Goal: Task Accomplishment & Management: Manage account settings

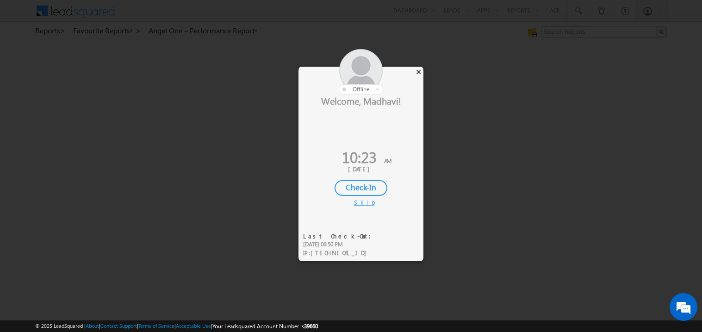
click at [417, 71] on div "×" at bounding box center [418, 72] width 10 height 10
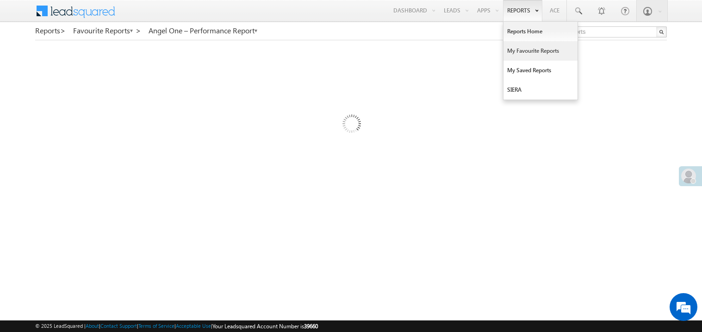
click at [516, 51] on link "My Favourite Reports" at bounding box center [540, 50] width 74 height 19
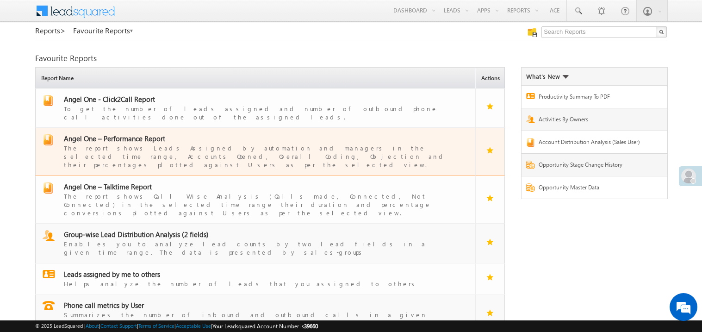
click at [123, 134] on span "Angel One – Performance Report" at bounding box center [114, 138] width 101 height 9
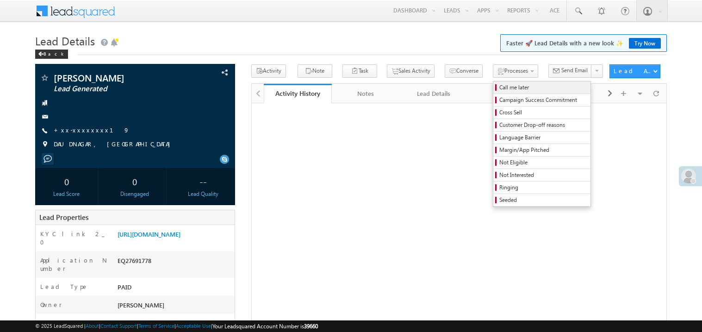
click at [499, 87] on span "Call me later" at bounding box center [543, 87] width 88 height 8
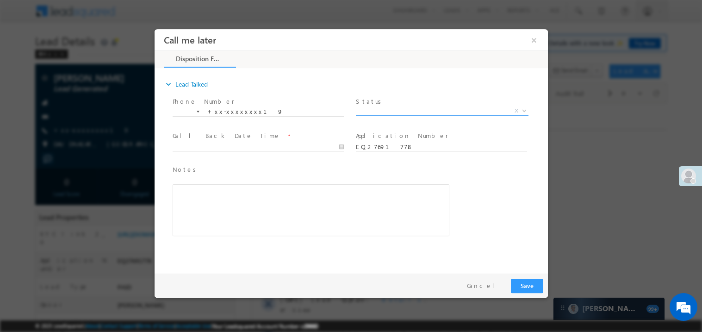
click at [379, 108] on span "X" at bounding box center [441, 110] width 172 height 9
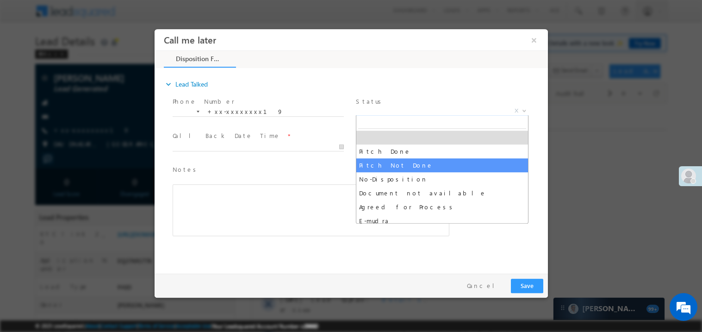
select select "Pitch Not Done"
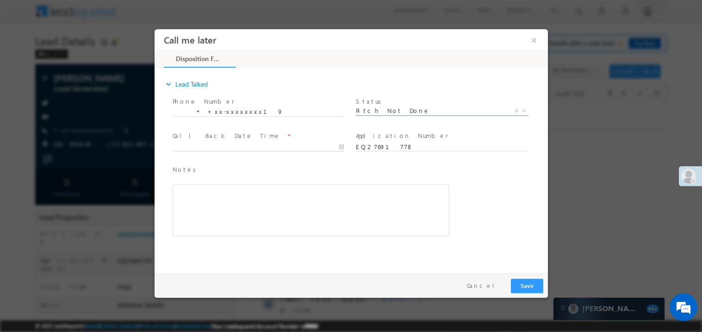
click at [190, 145] on body "Call me later ×" at bounding box center [350, 149] width 393 height 240
type input "08/24/25 10:24 AM"
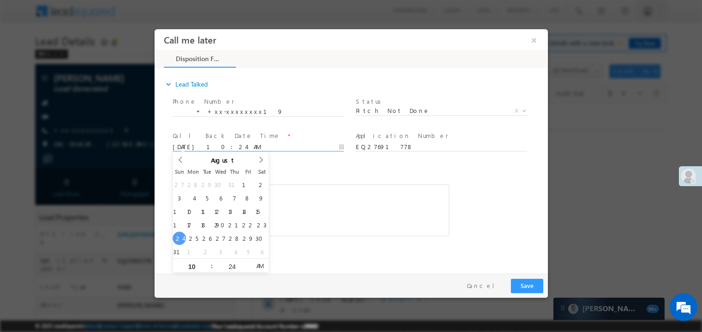
click at [320, 199] on div "Rich Text Editor, 40788eee-0fb2-11ec-a811-0adc8a9d82c2__tab1__section1__Notes__…" at bounding box center [310, 210] width 277 height 52
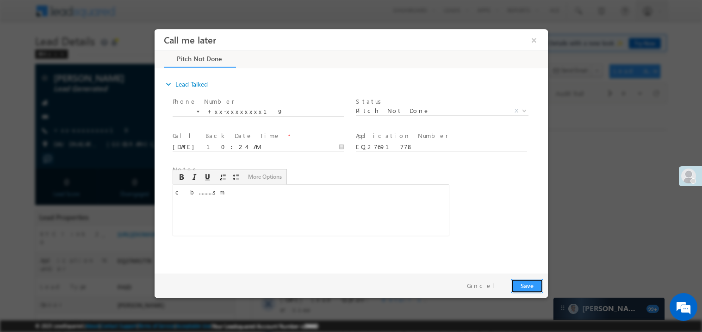
click at [530, 289] on button "Save" at bounding box center [526, 285] width 32 height 14
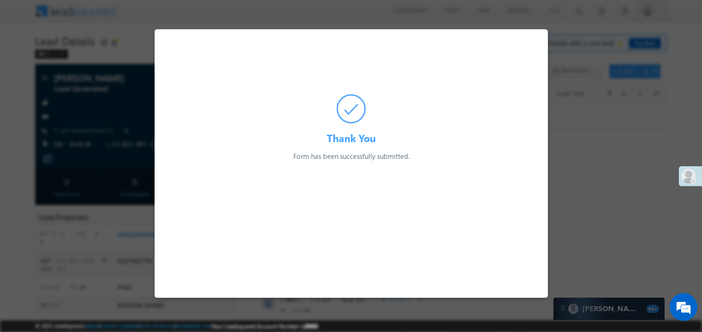
click at [116, 141] on div at bounding box center [351, 166] width 702 height 332
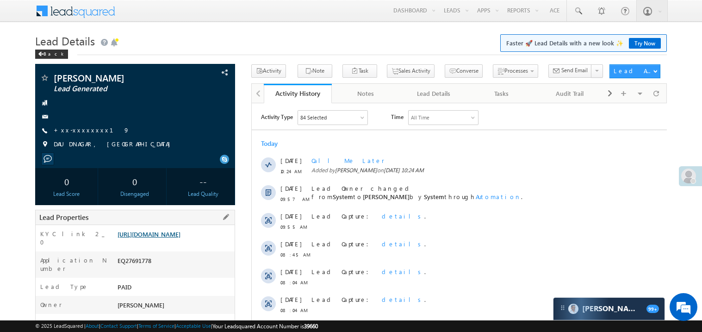
click at [170, 238] on link "https://angelbroking1-pk3em7sa.customui-test.leadsquared.com?leadId=be87a599-10…" at bounding box center [148, 234] width 63 height 8
click at [76, 133] on link "+xx-xxxxxxxx19" at bounding box center [92, 130] width 76 height 8
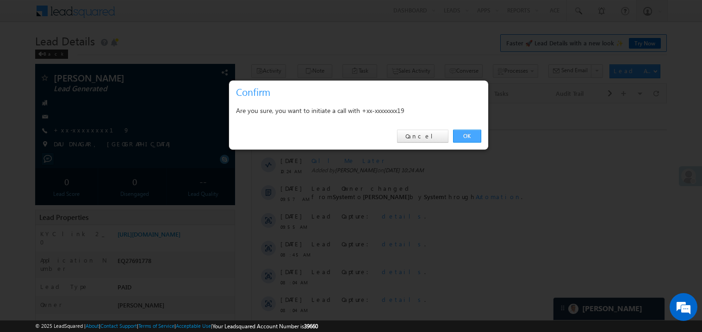
click at [467, 134] on link "OK" at bounding box center [467, 135] width 28 height 13
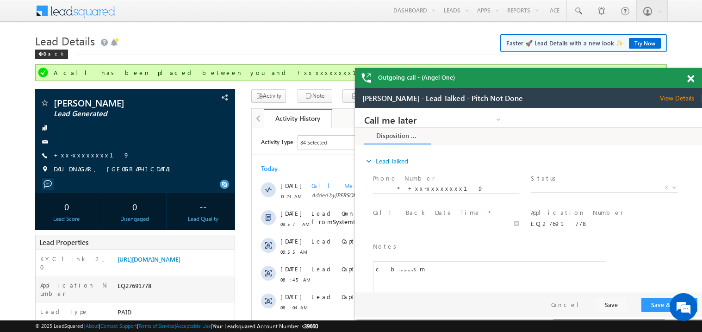
click at [690, 79] on span at bounding box center [690, 79] width 7 height 8
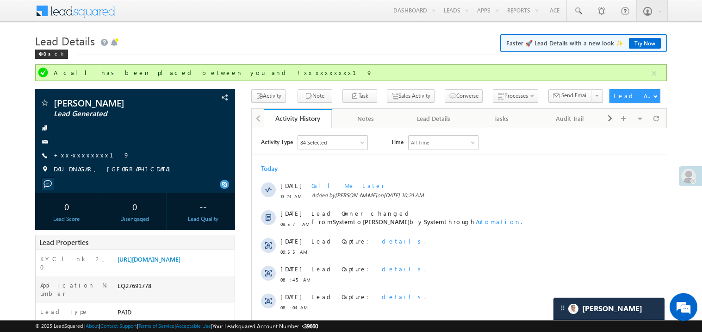
click at [340, 39] on h1 "Lead Details Faster 🚀 Lead Details with a new look ✨ Try Now" at bounding box center [350, 40] width 631 height 18
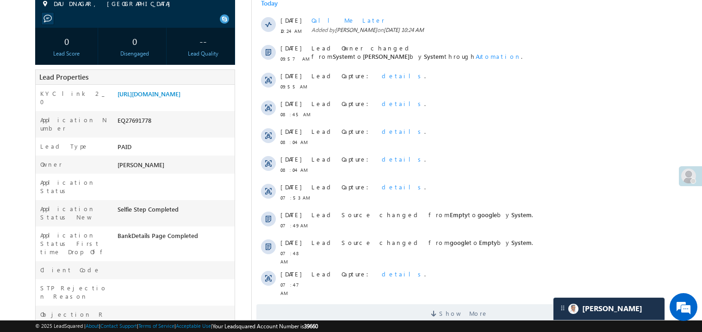
scroll to position [185, 0]
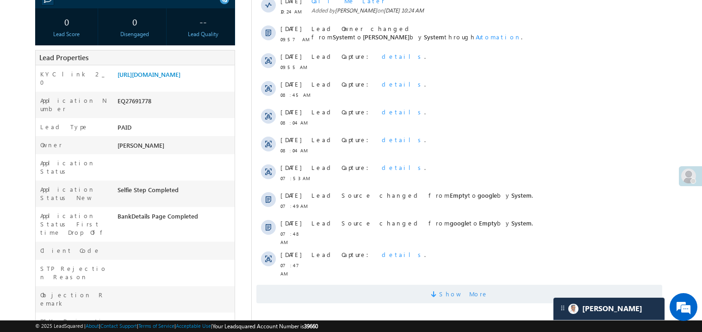
click at [393, 284] on span "Show More" at bounding box center [459, 293] width 406 height 18
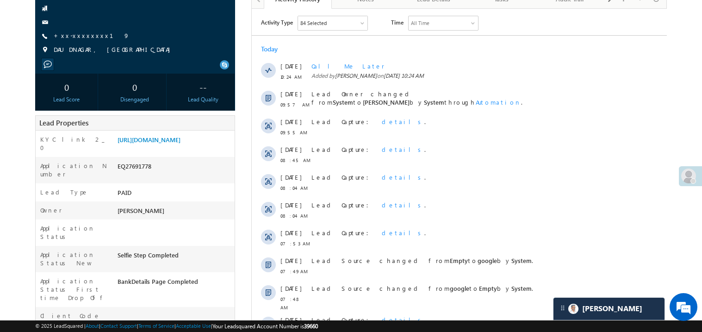
scroll to position [75, 0]
